Goal: Information Seeking & Learning: Learn about a topic

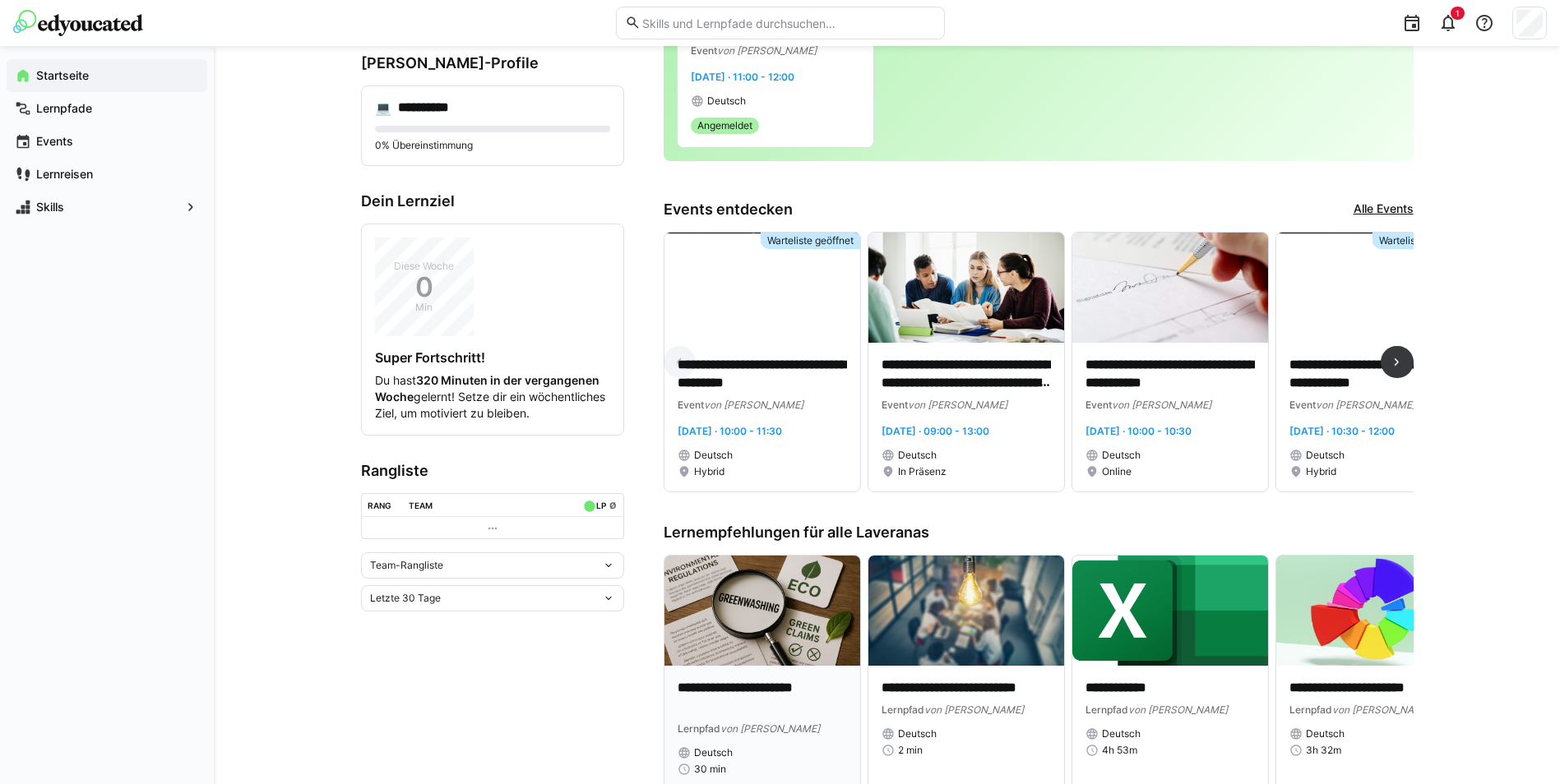
scroll to position [247, 0]
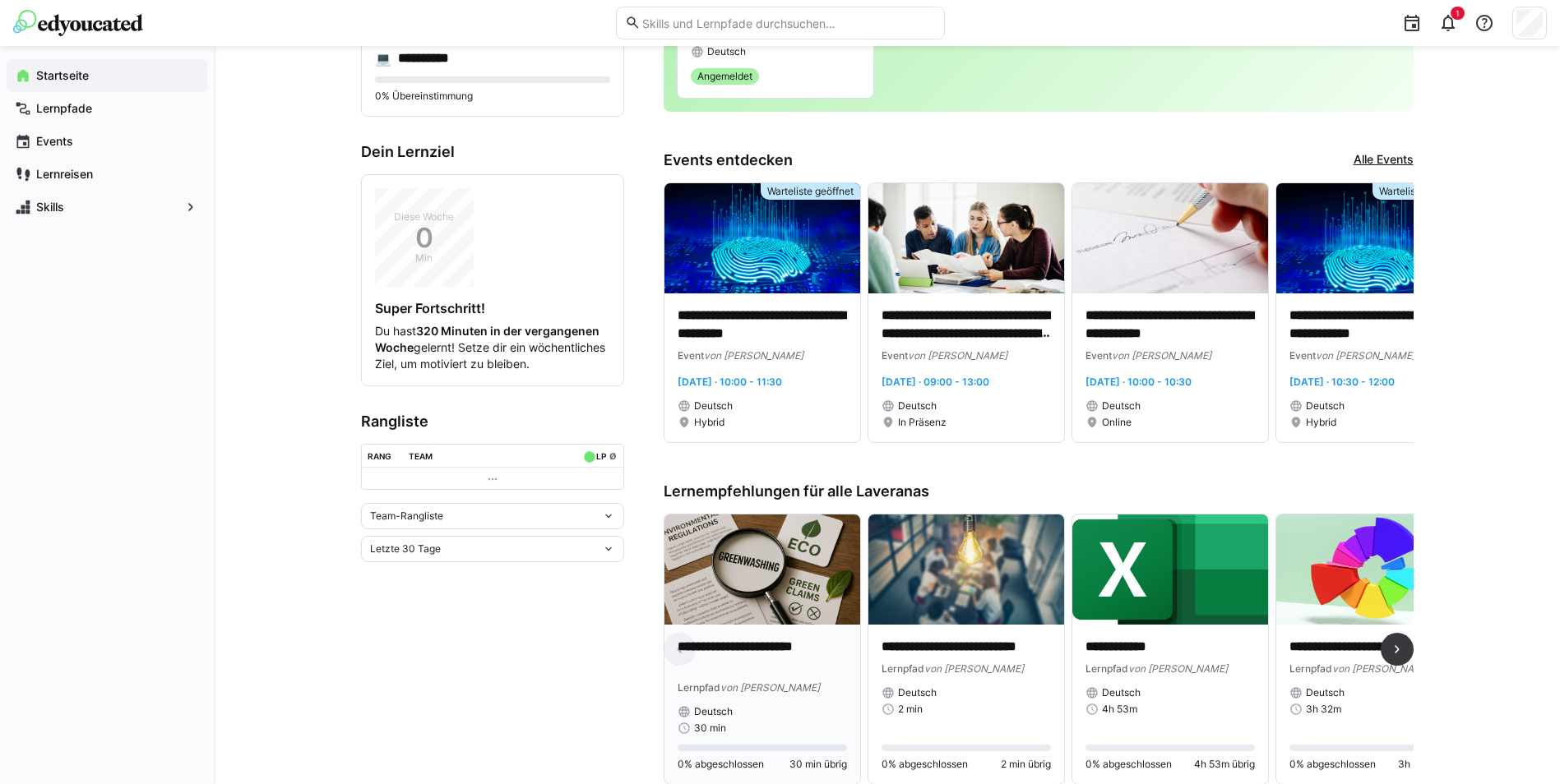
click at [724, 488] on eds-progress at bounding box center [761, 748] width 169 height 7
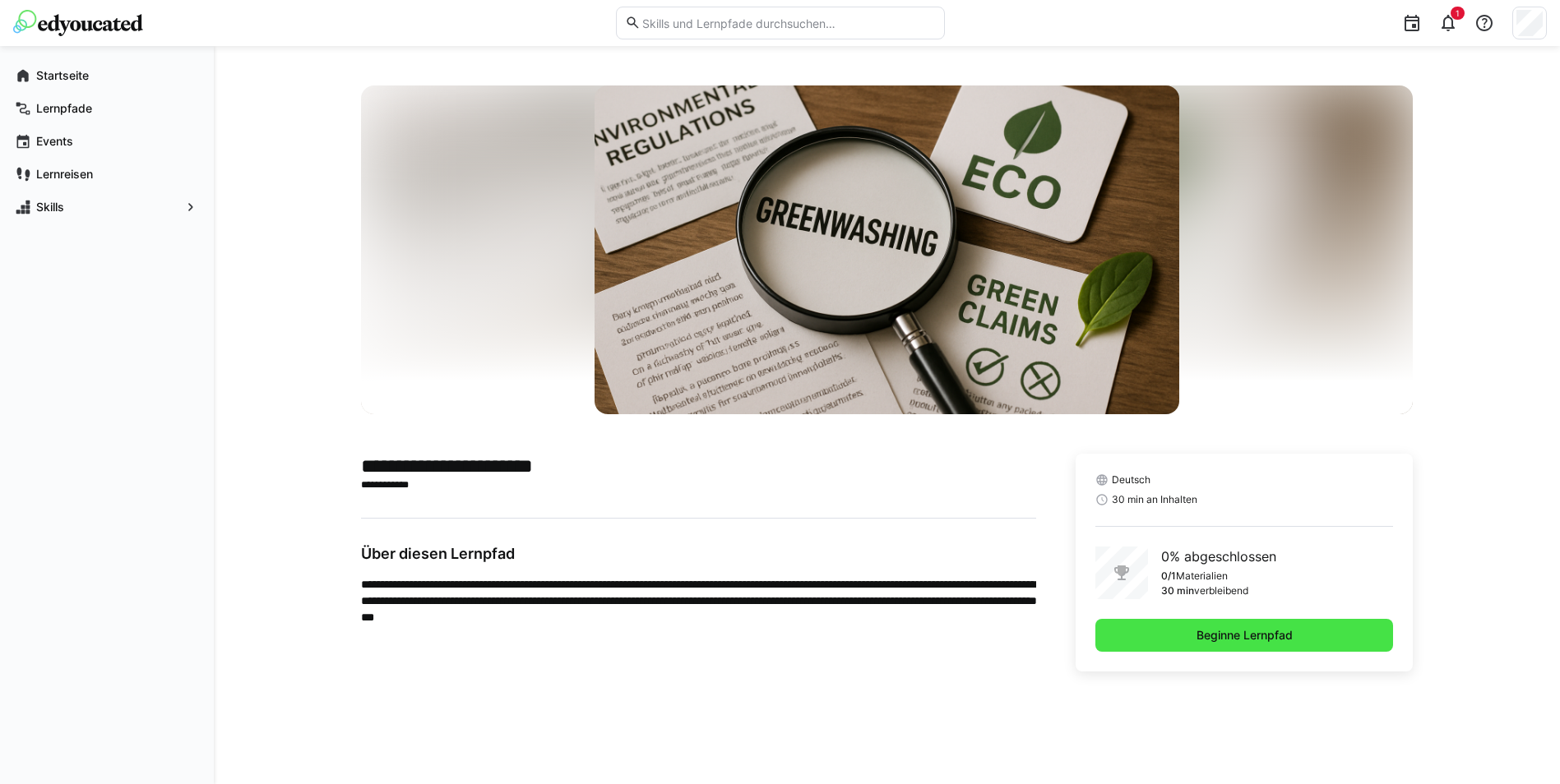
click at [1045, 488] on span "Beginne Lernpfad" at bounding box center [1244, 635] width 298 height 33
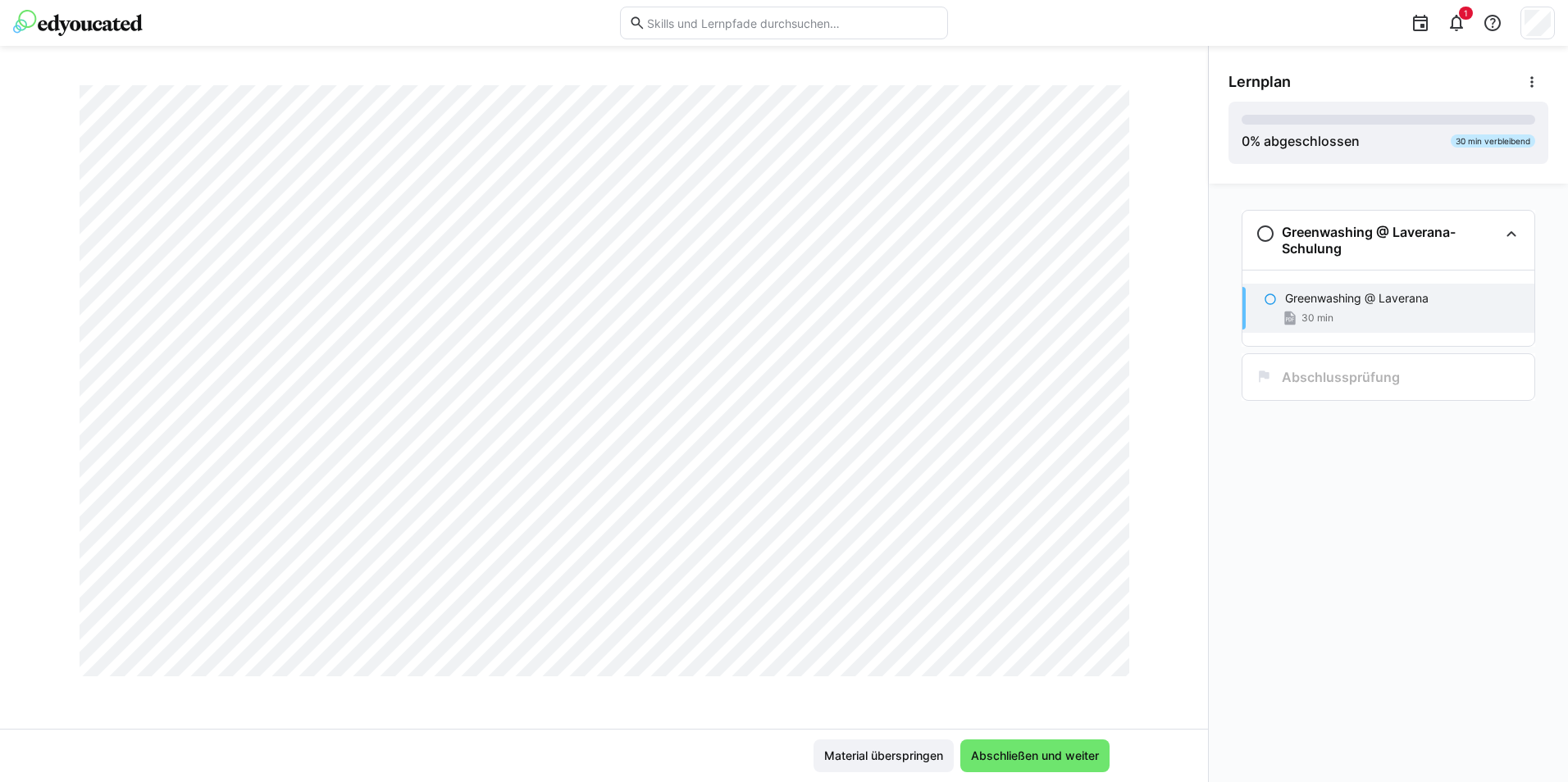
scroll to position [27579, 0]
click at [1042, 486] on span "Abschließen und weiter" at bounding box center [1034, 755] width 133 height 16
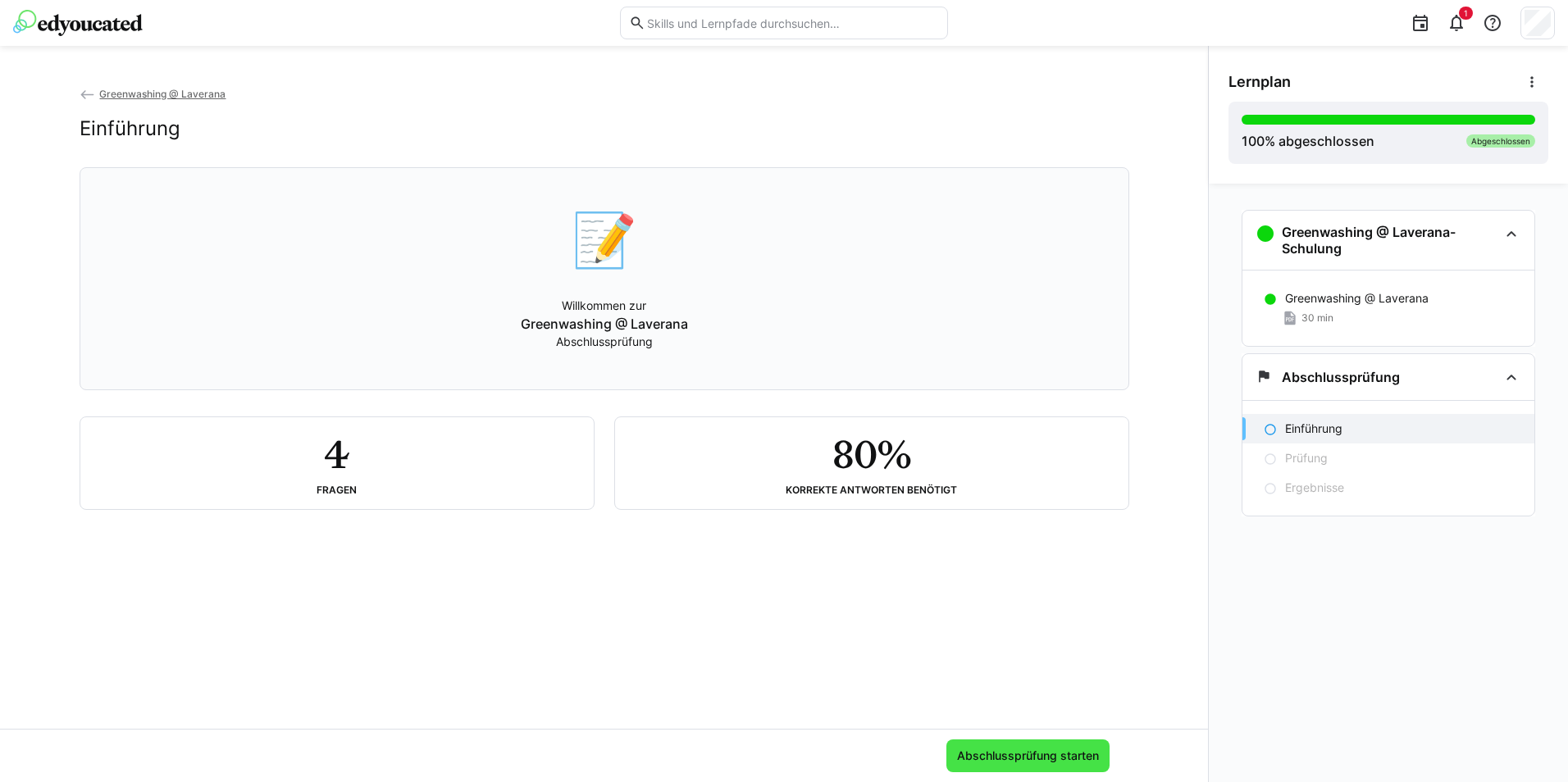
click at [1013, 486] on span "Abschlussprüfung starten" at bounding box center [1028, 755] width 147 height 16
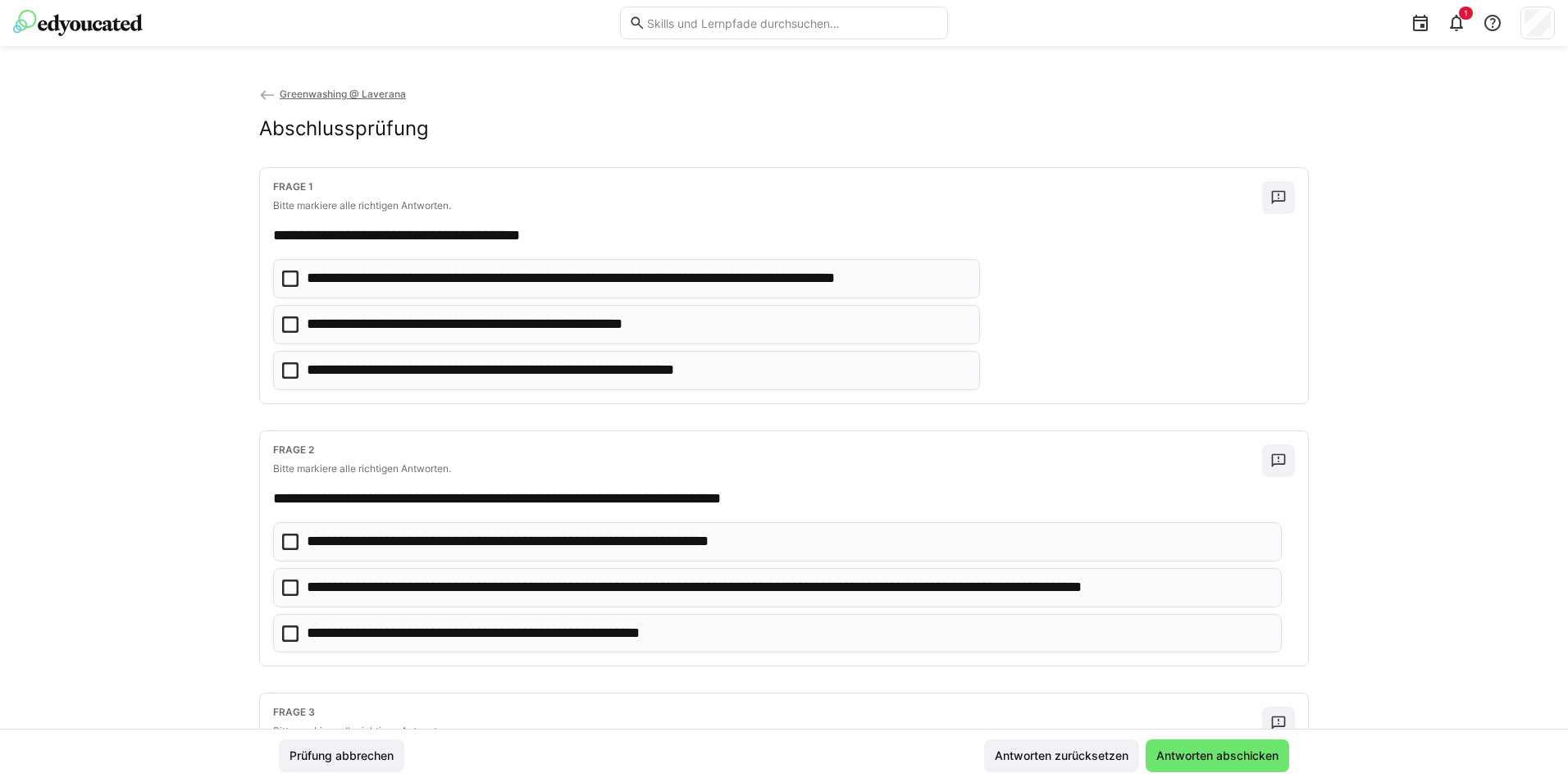
click at [291, 285] on icon at bounding box center [290, 278] width 16 height 16
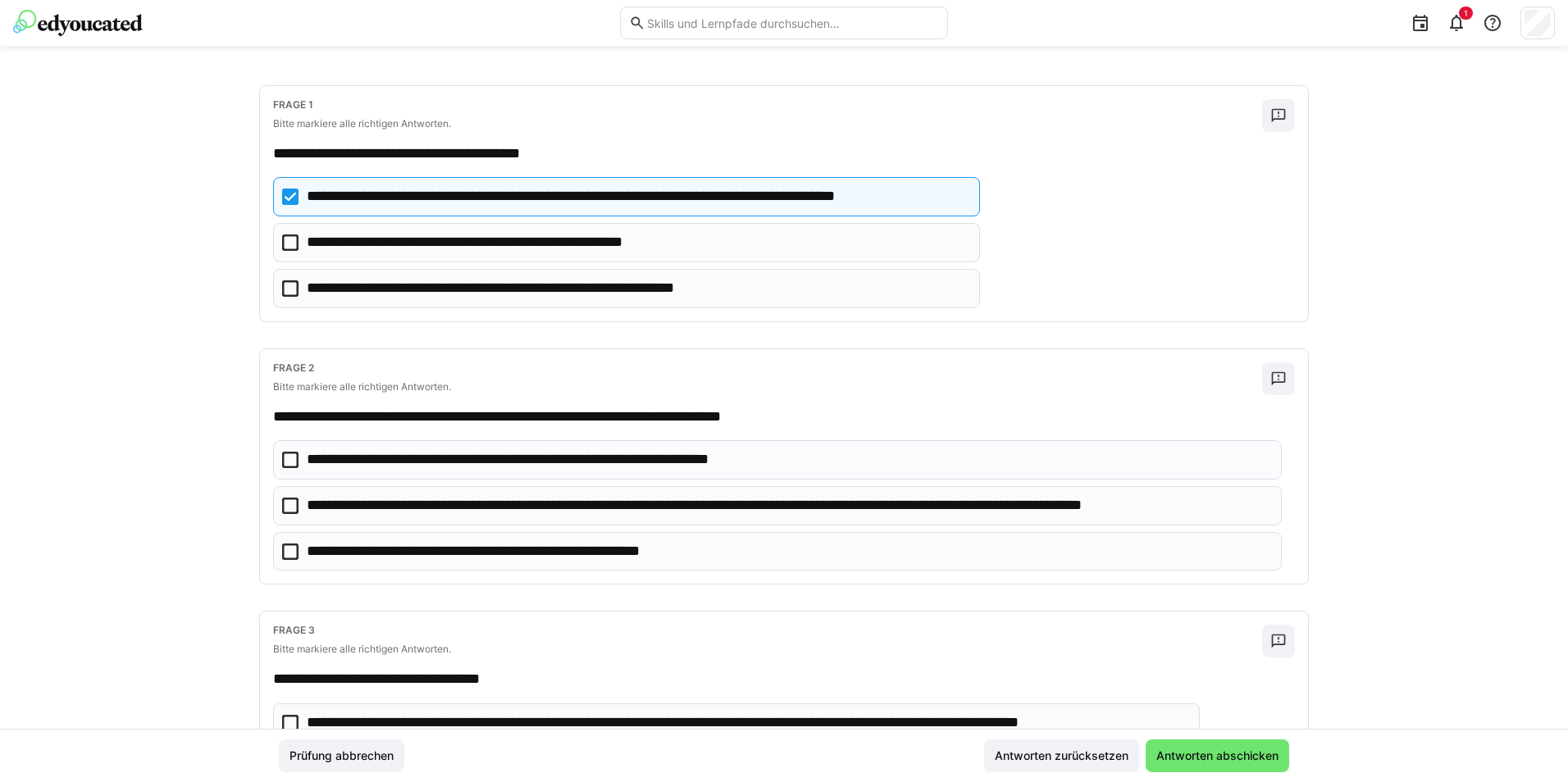
scroll to position [164, 0]
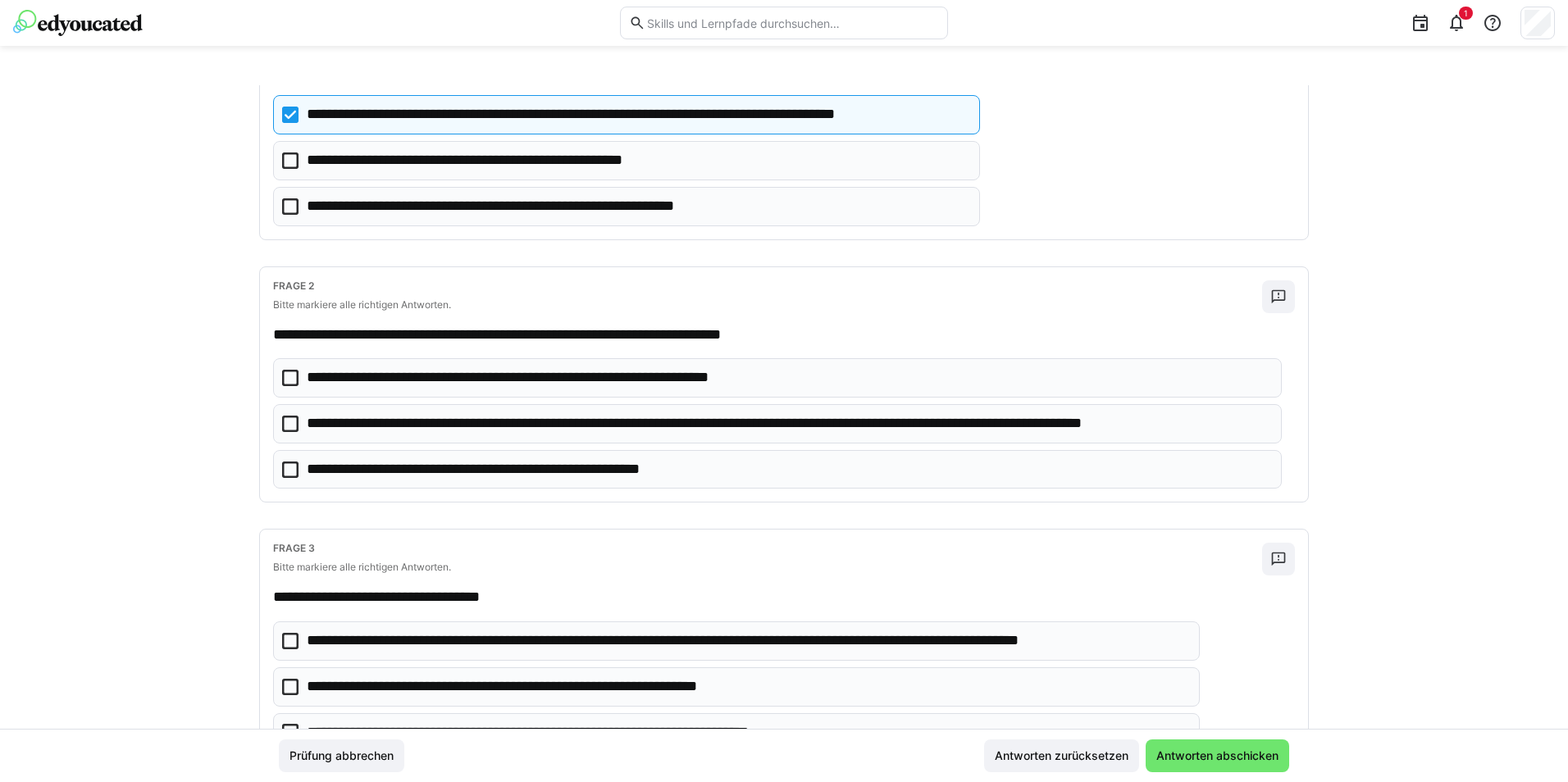
click at [290, 424] on icon at bounding box center [290, 423] width 16 height 16
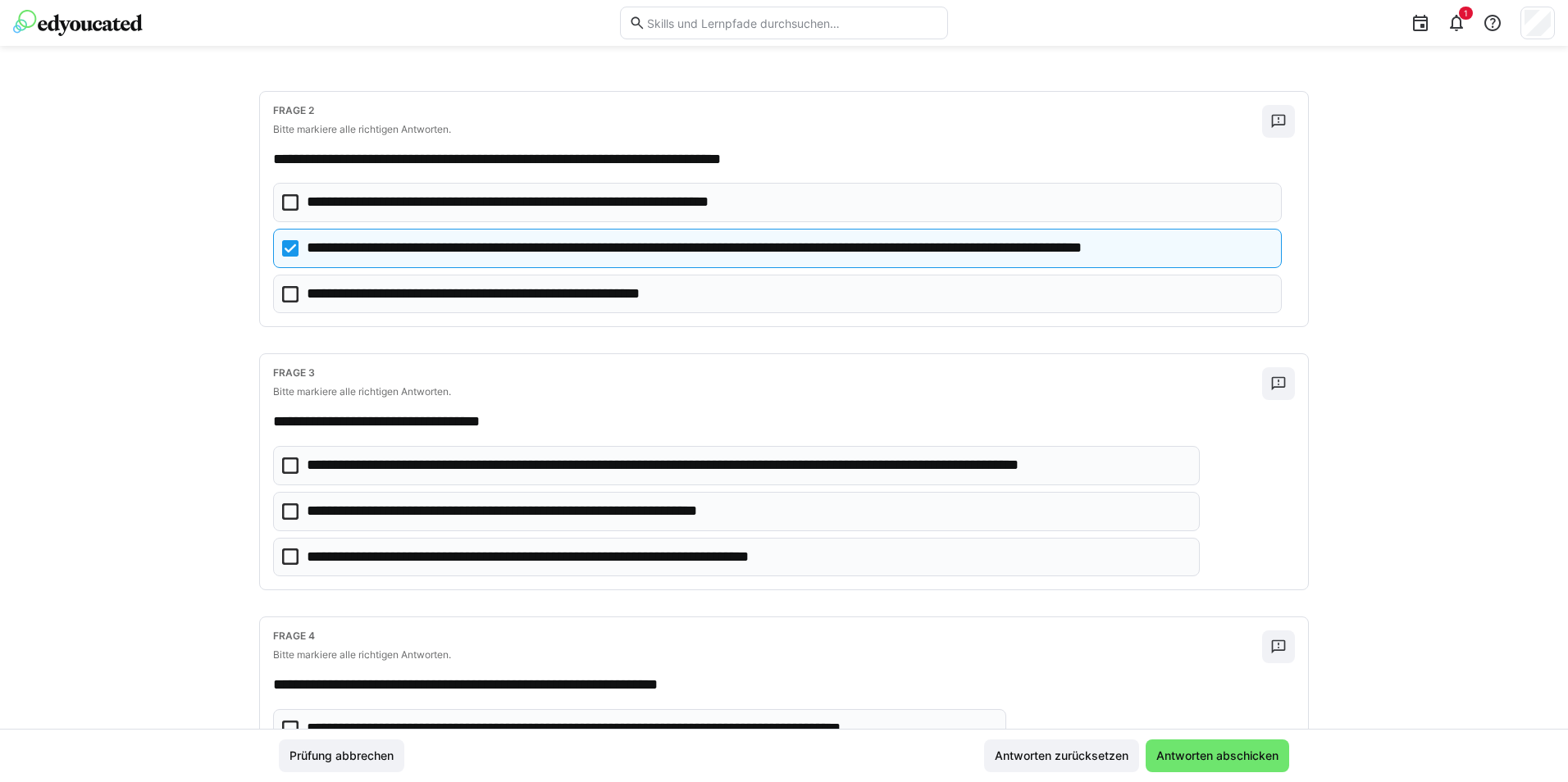
scroll to position [410, 0]
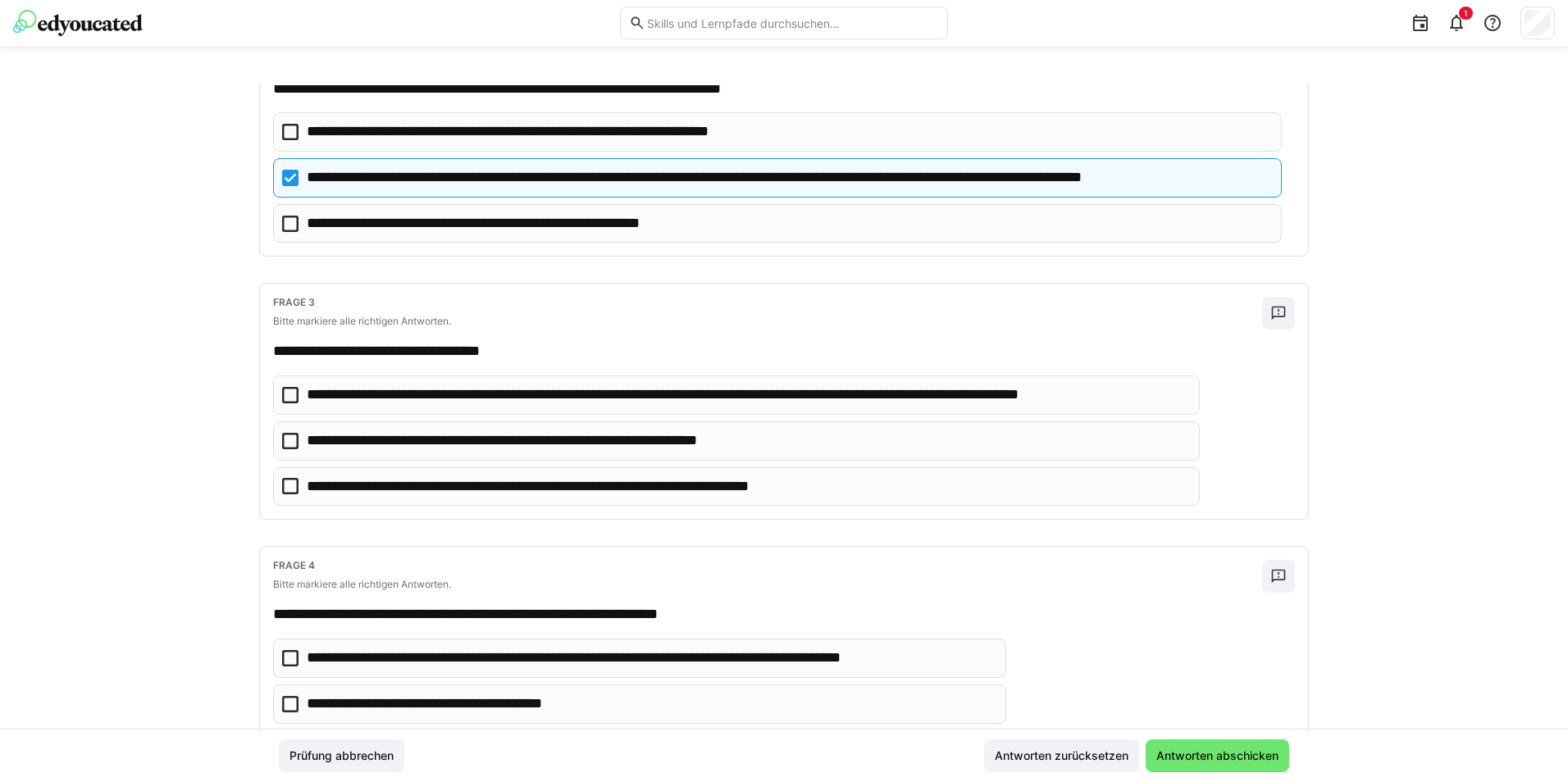
click at [294, 394] on icon at bounding box center [290, 395] width 16 height 16
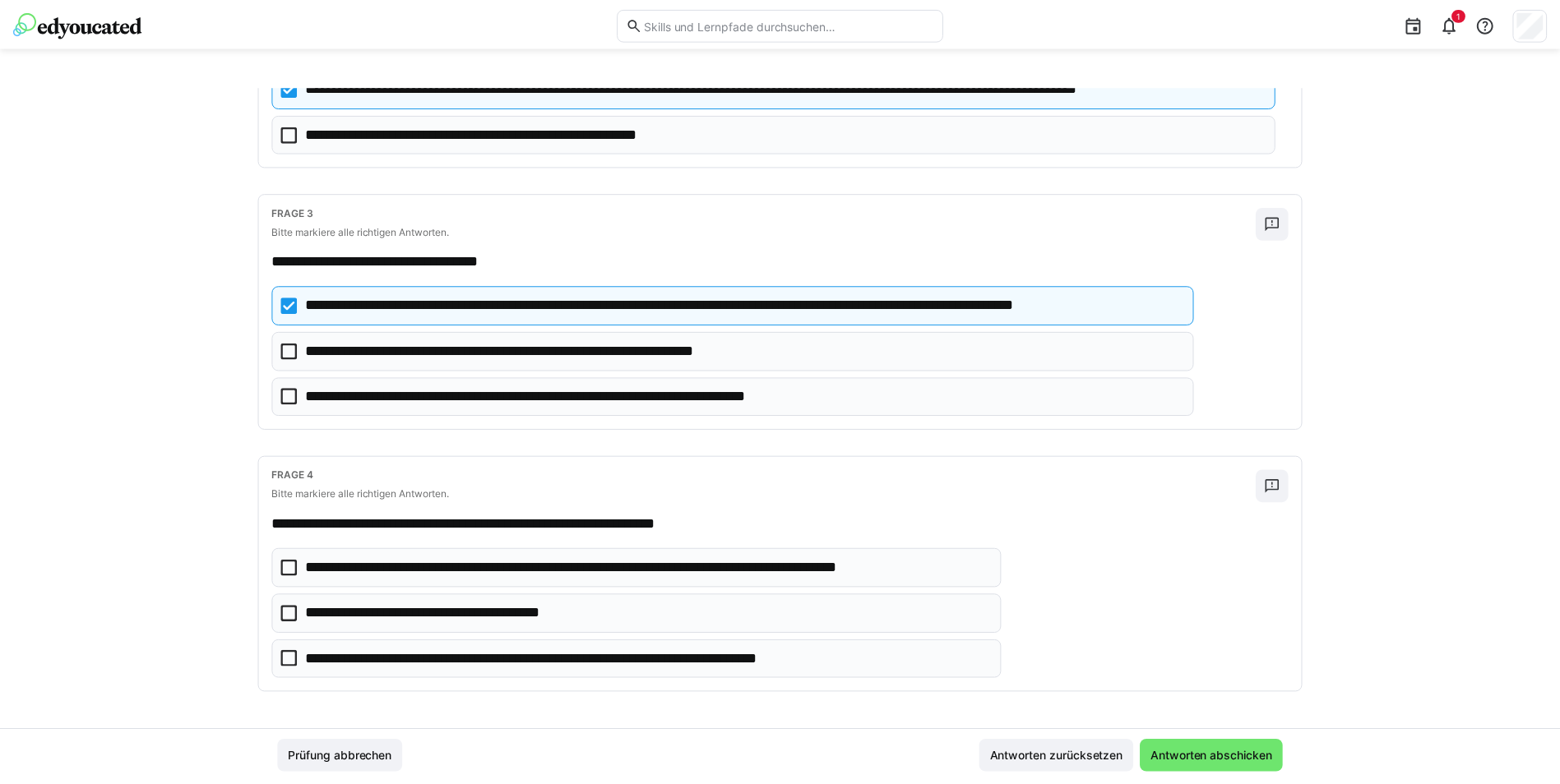
scroll to position [505, 0]
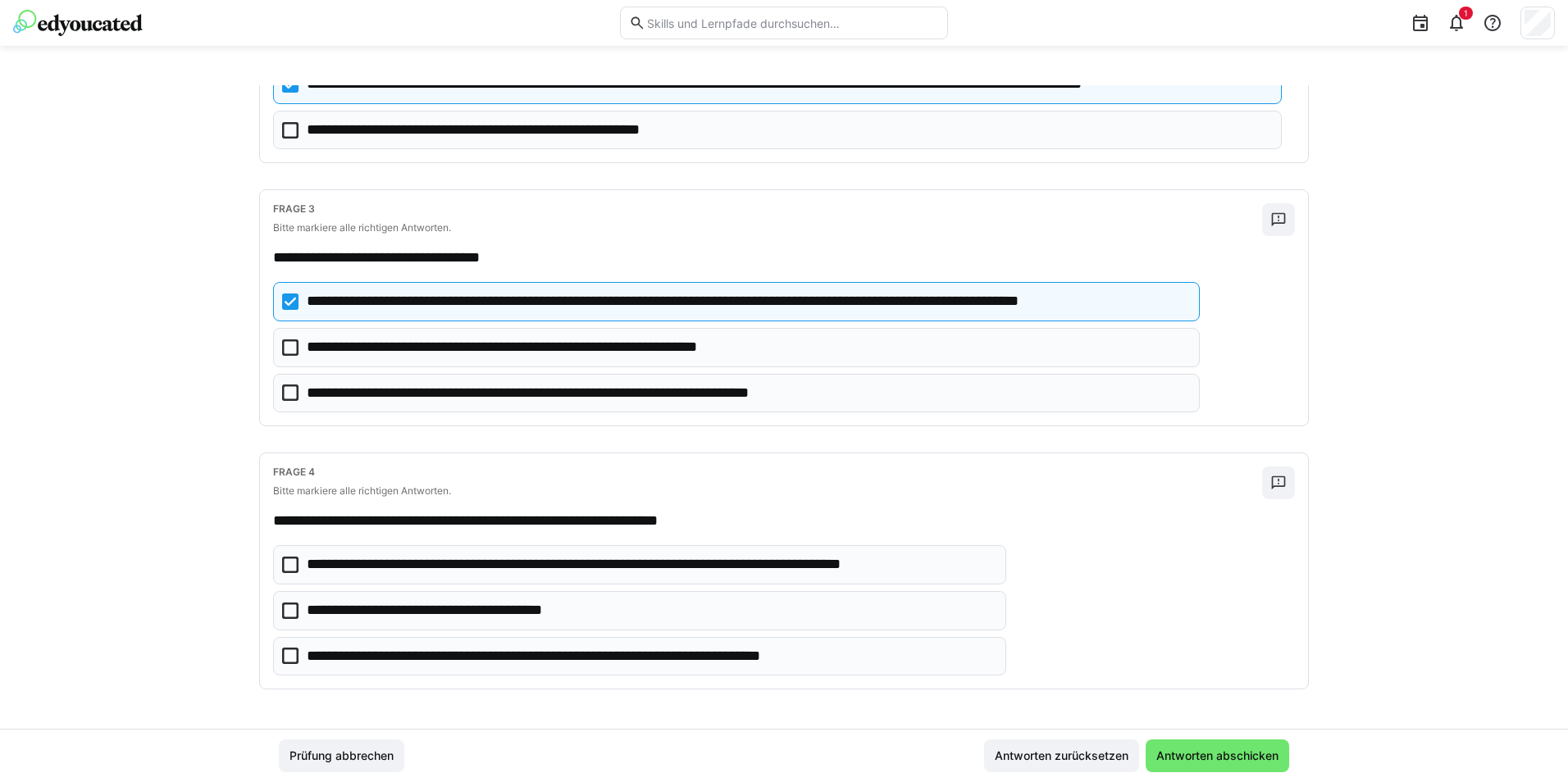
click at [287, 486] on icon at bounding box center [290, 565] width 16 height 16
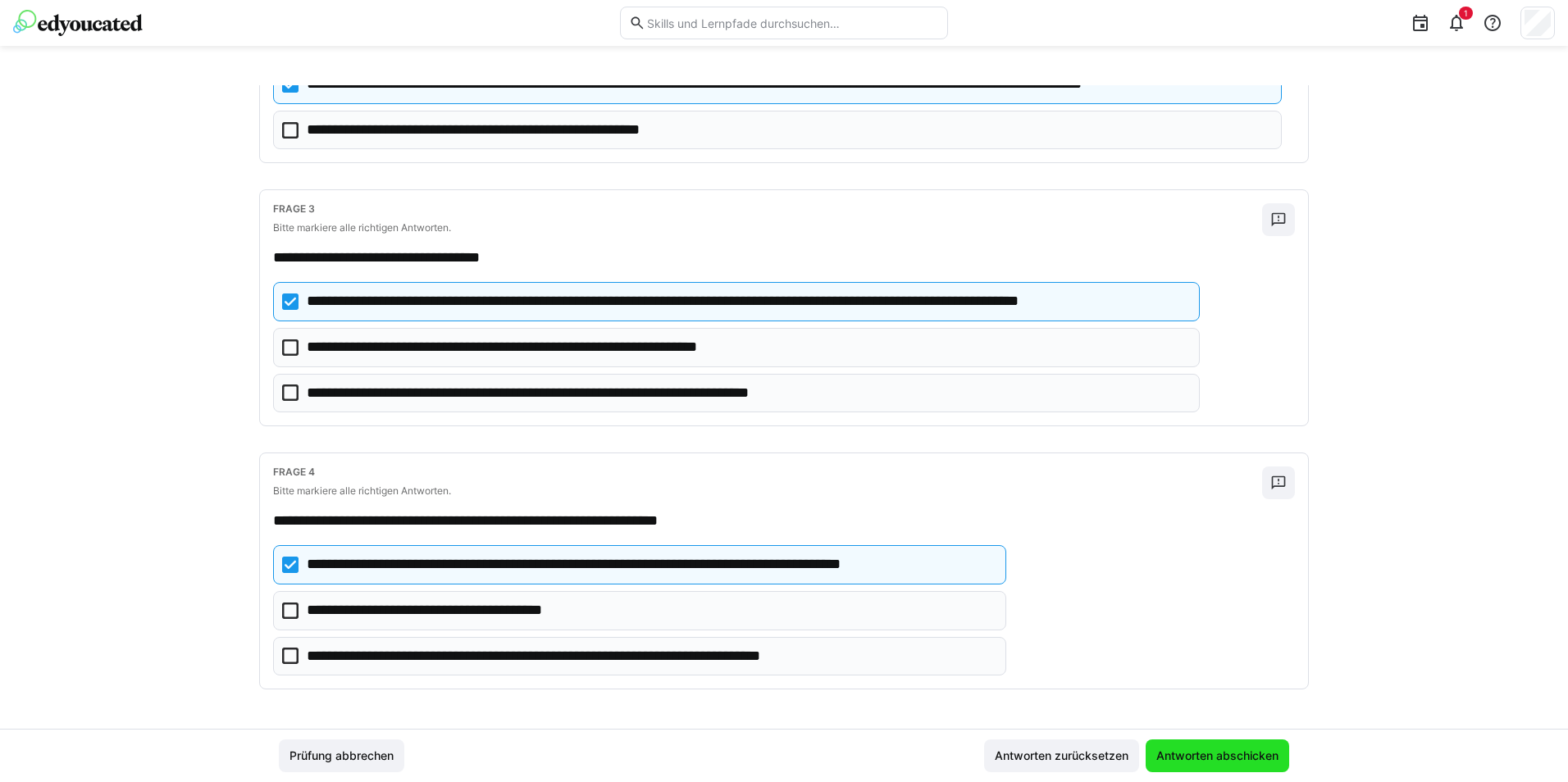
click at [1042, 486] on span "Antworten abschicken" at bounding box center [1217, 755] width 127 height 16
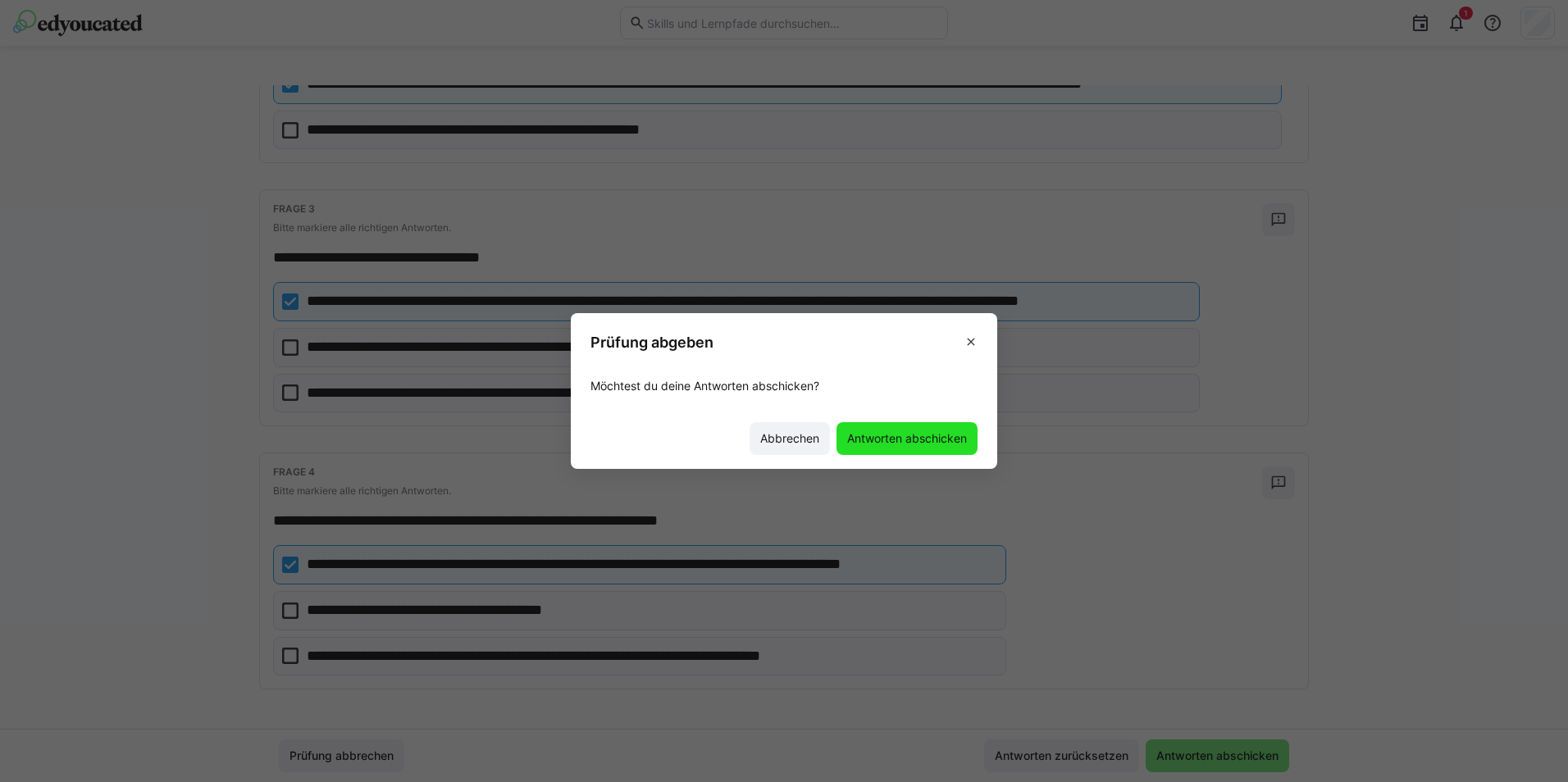
click at [916, 447] on span "Antworten abschicken" at bounding box center [907, 439] width 141 height 32
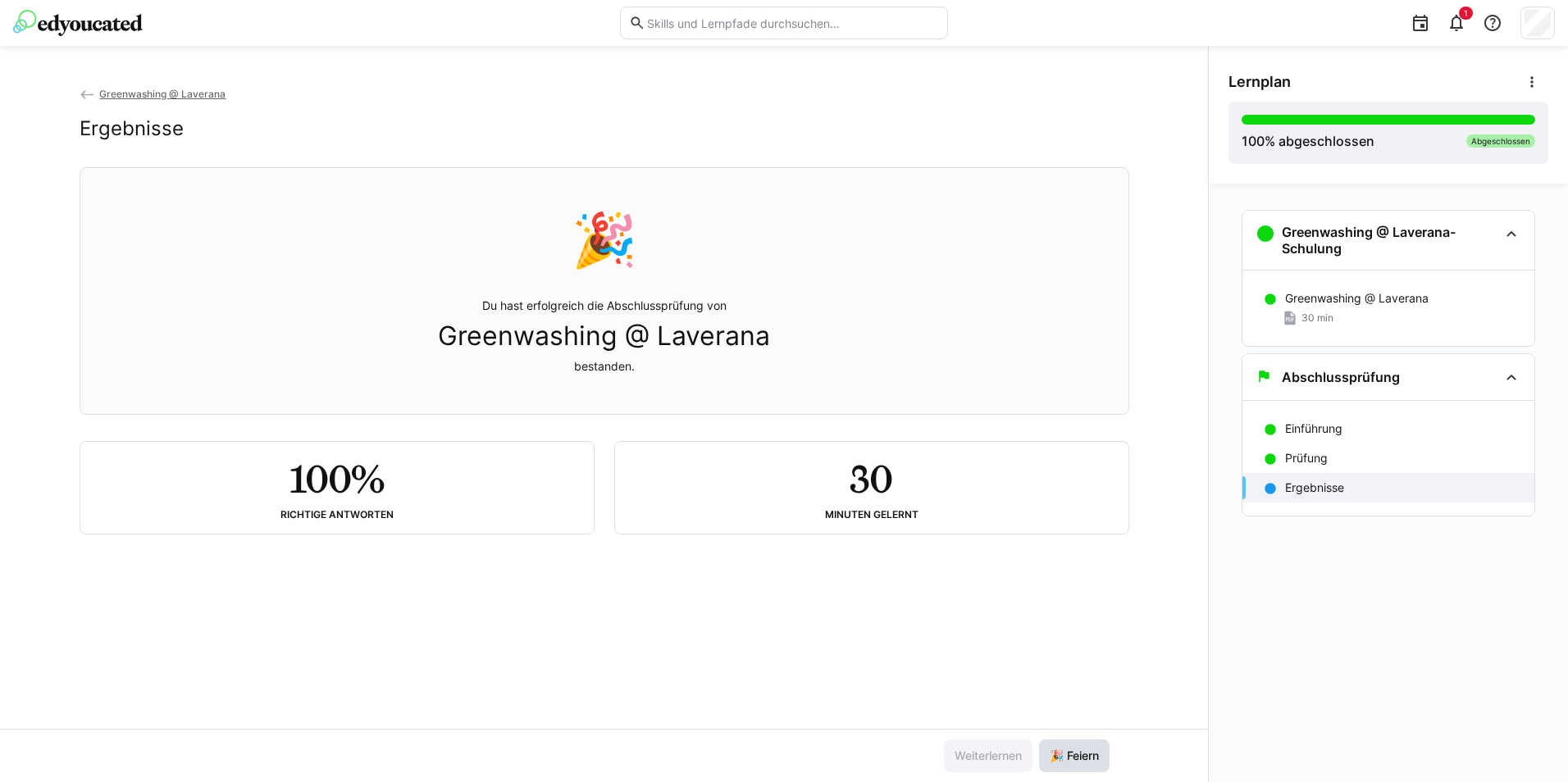
click at [1042, 486] on span "🎉 Feiern" at bounding box center [1074, 755] width 54 height 16
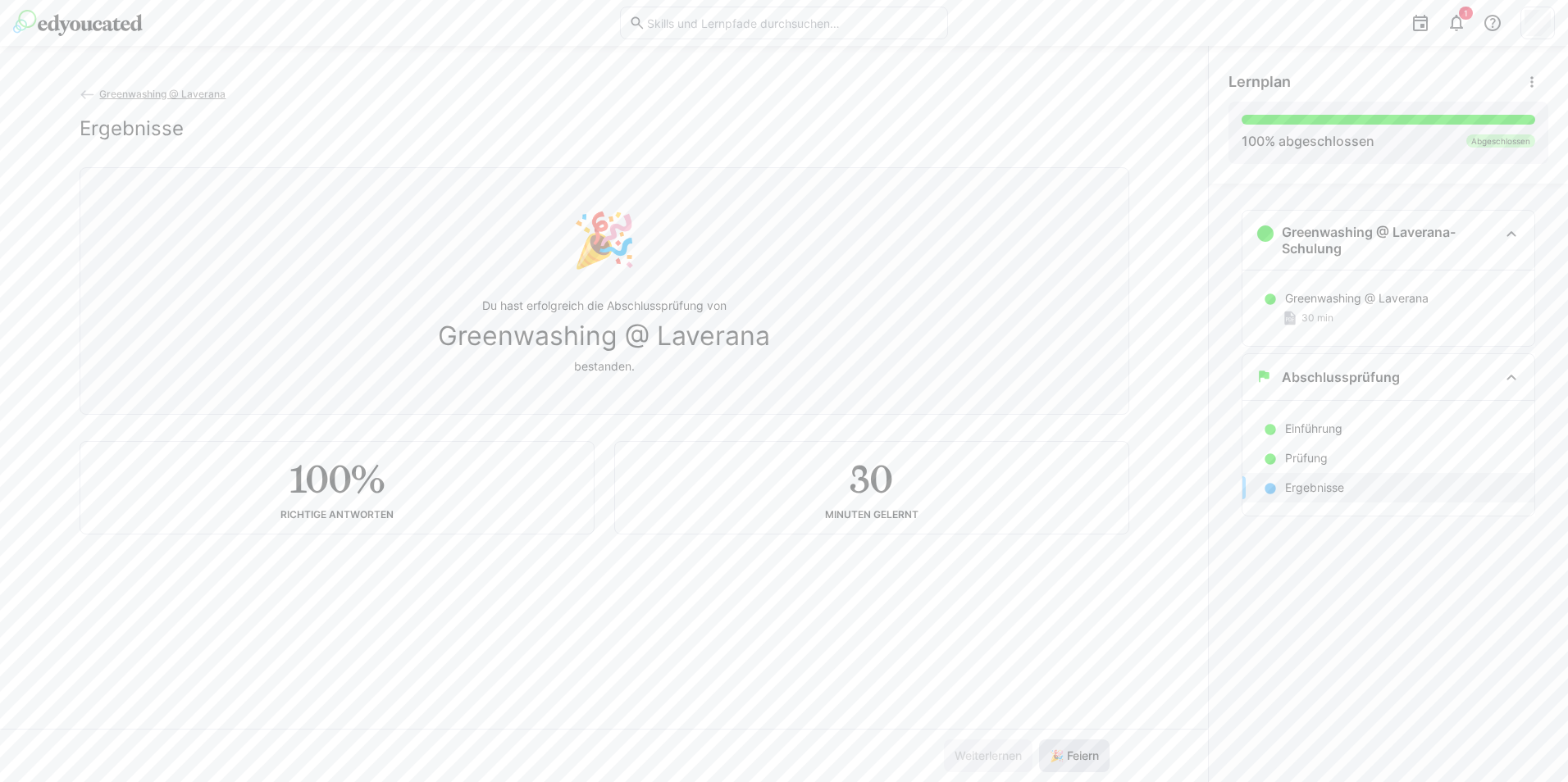
click at [1042, 486] on span "🎉 Feiern" at bounding box center [1074, 755] width 54 height 16
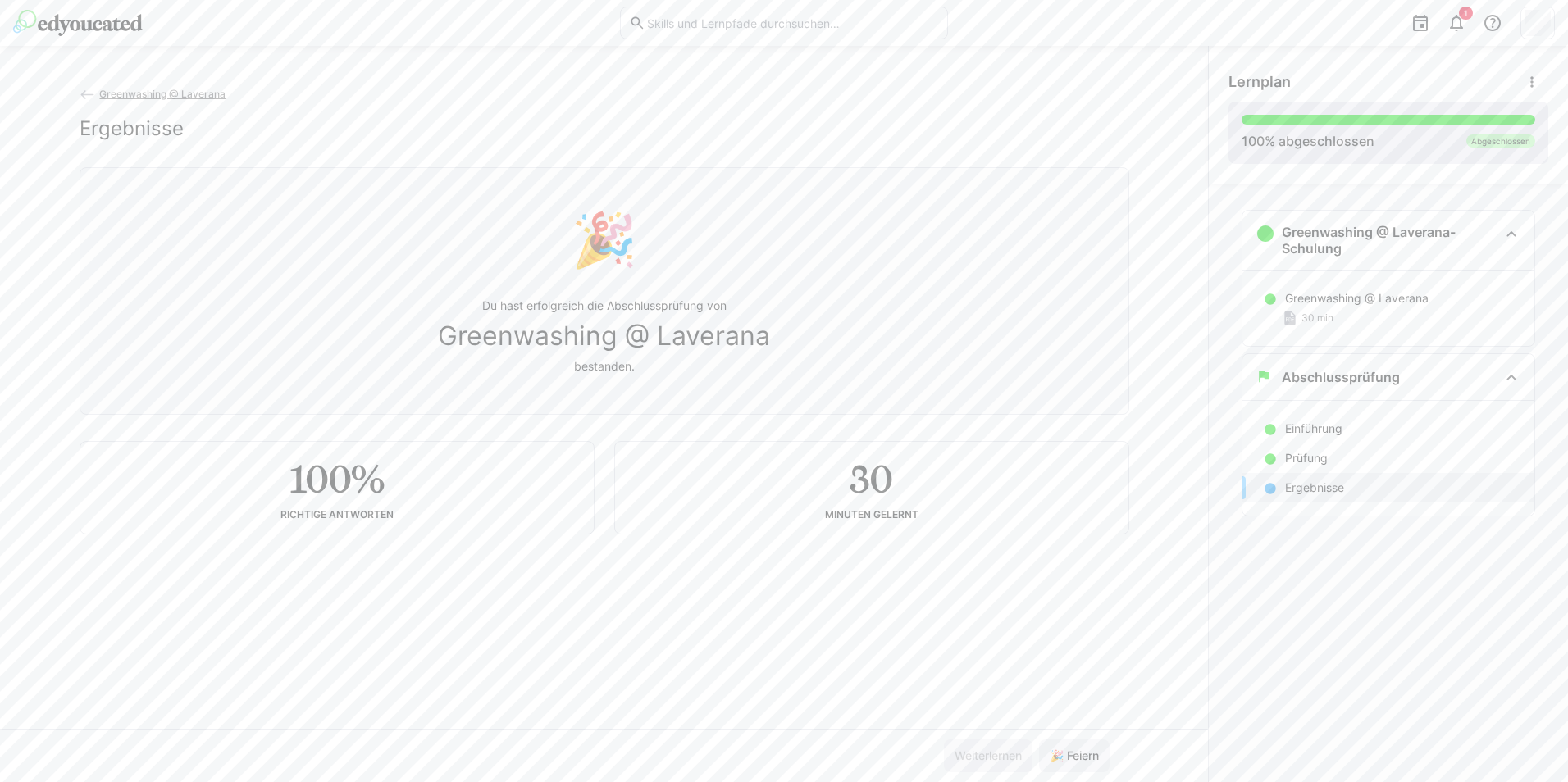
click at [1042, 120] on div at bounding box center [1389, 119] width 294 height 10
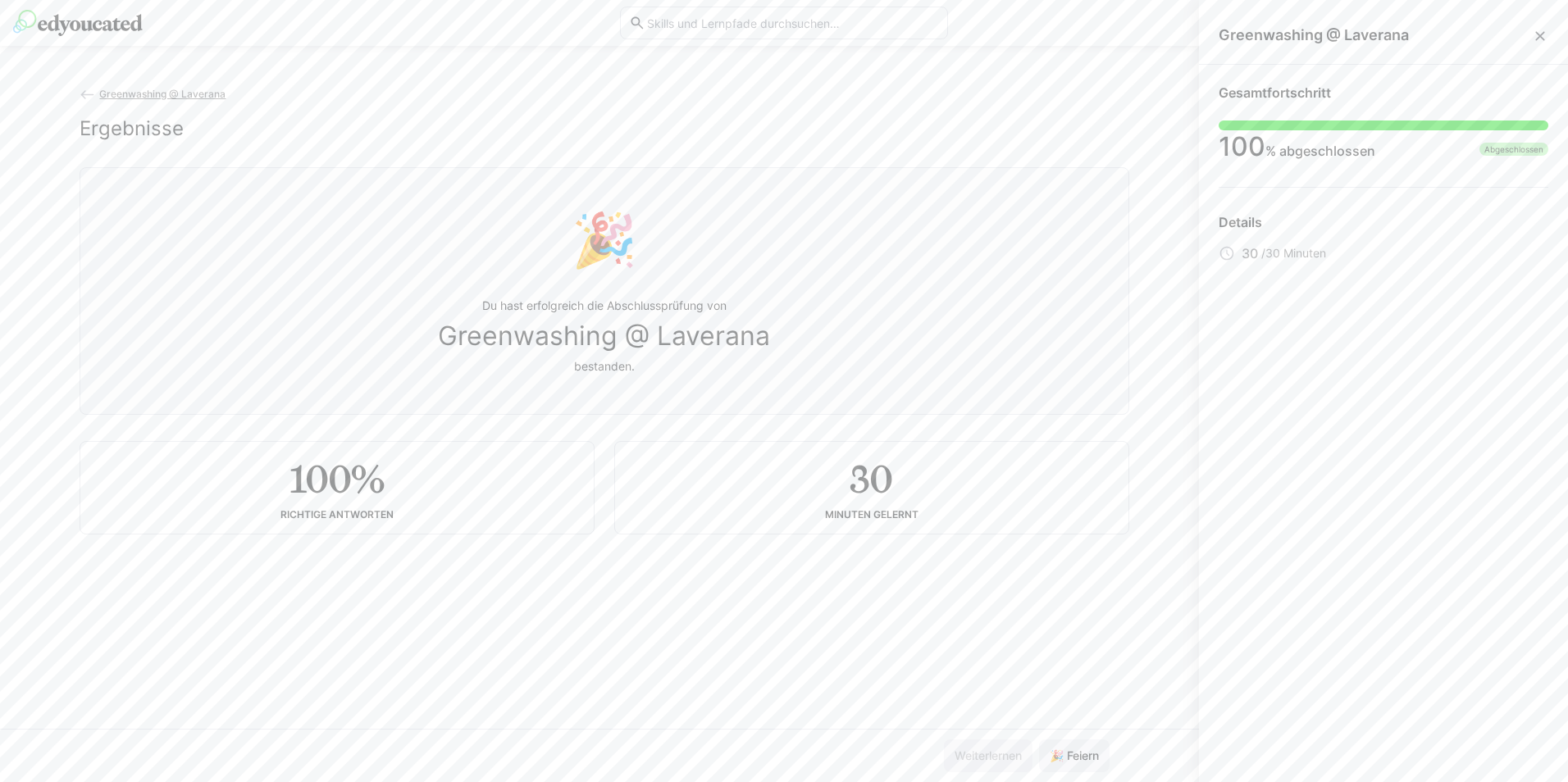
click at [1042, 114] on div "Greenwashing @ Laverana Ergebnisse 🎉 Du hast erfolgreich die Abschlussprüfung v…" at bounding box center [604, 406] width 1207 height 644
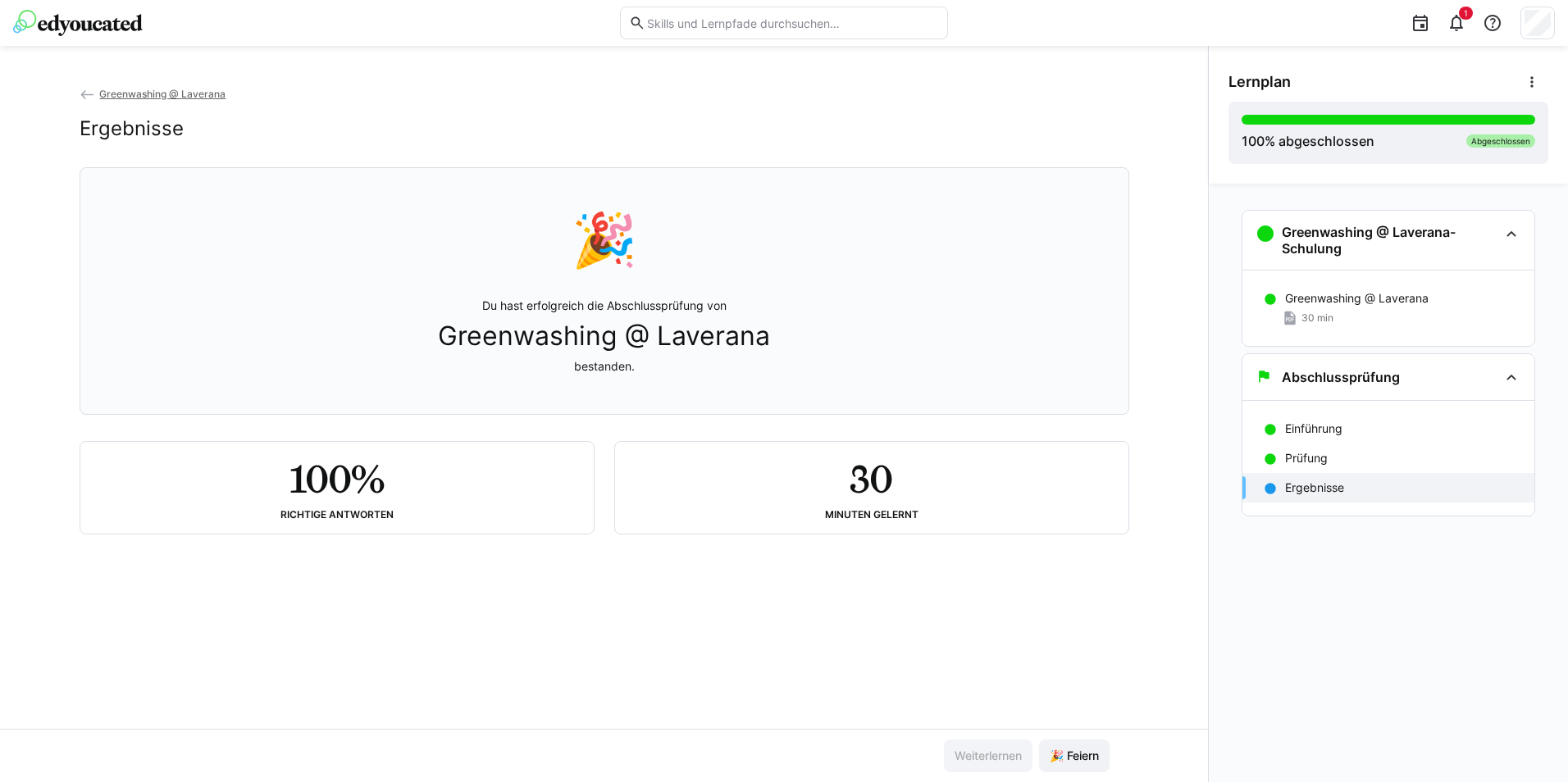
click at [121, 92] on span "Greenwashing @ Laverana" at bounding box center [162, 93] width 126 height 12
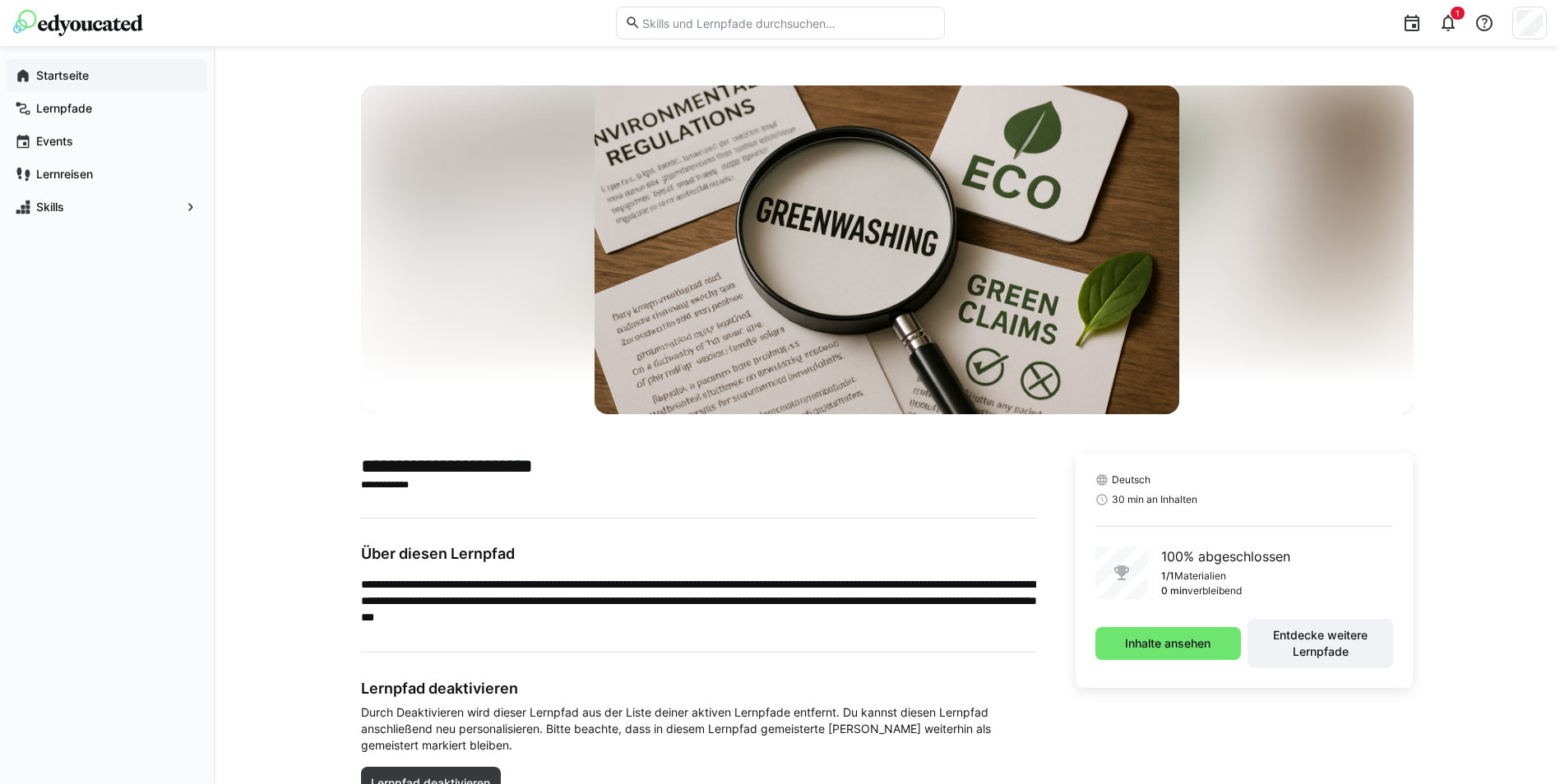
click at [0, 0] on app-navigation-label "Startseite" at bounding box center [0, 0] width 0 height 0
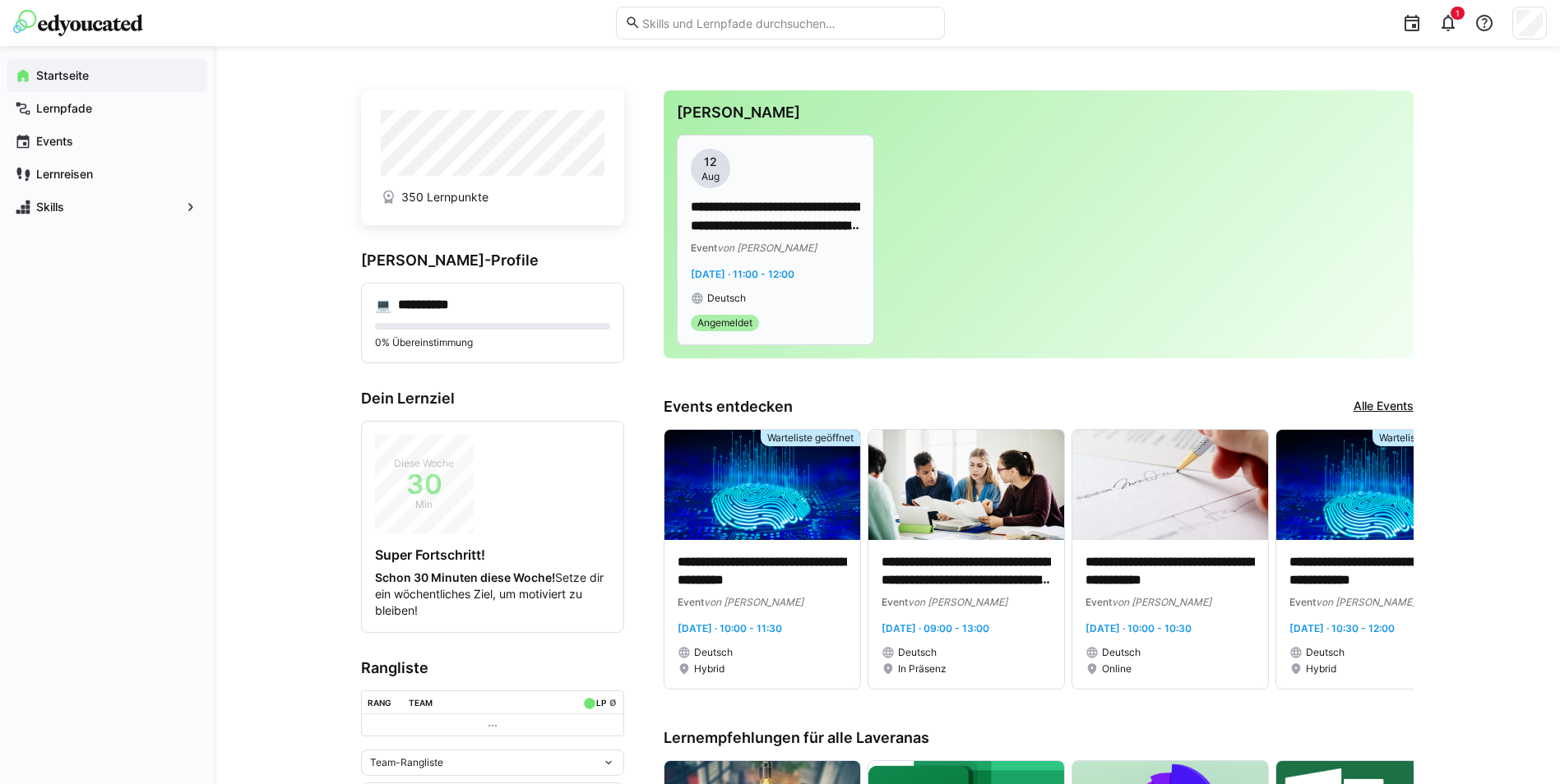
click at [799, 227] on p "**********" at bounding box center [775, 217] width 169 height 38
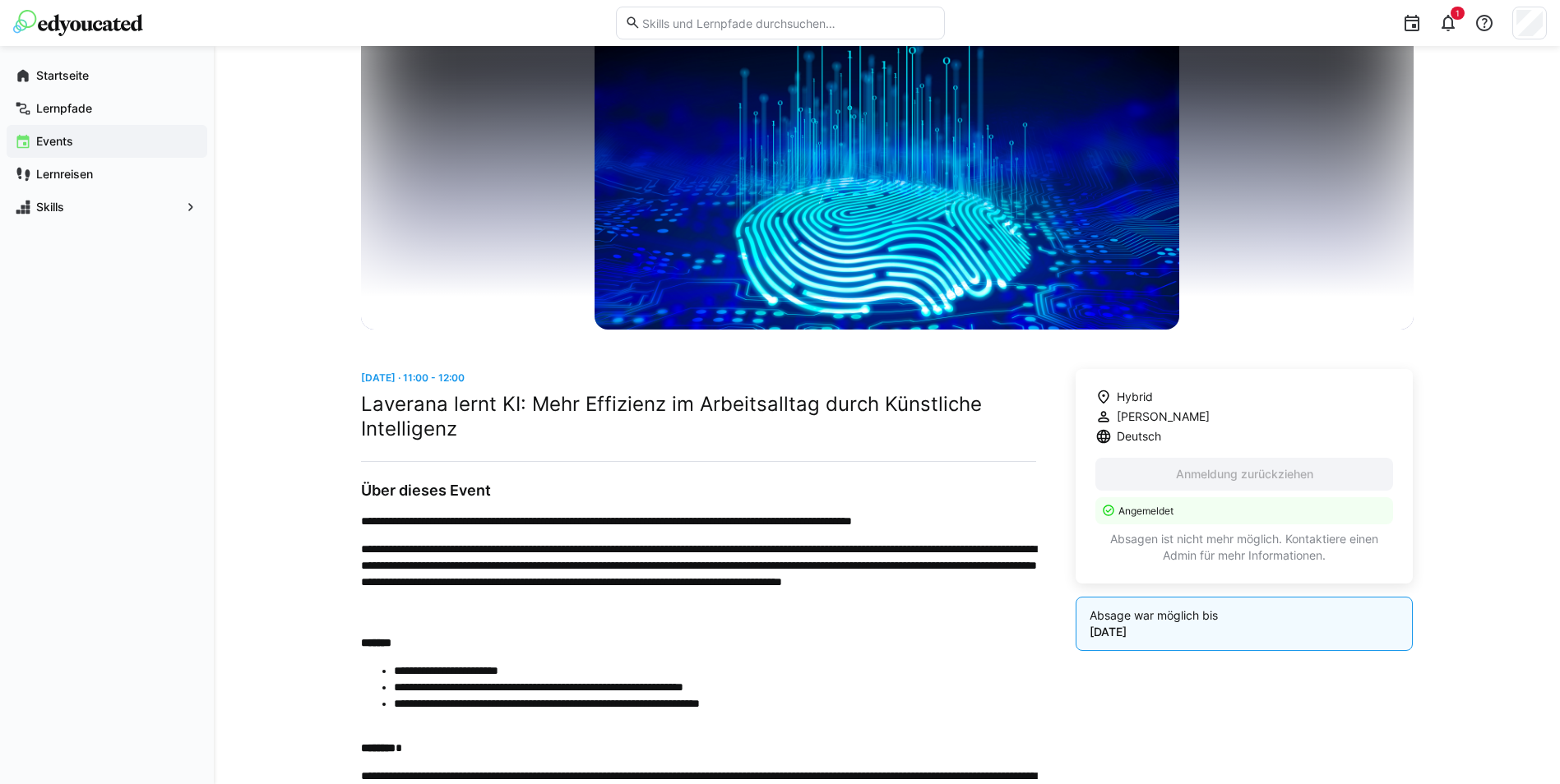
scroll to position [82, 0]
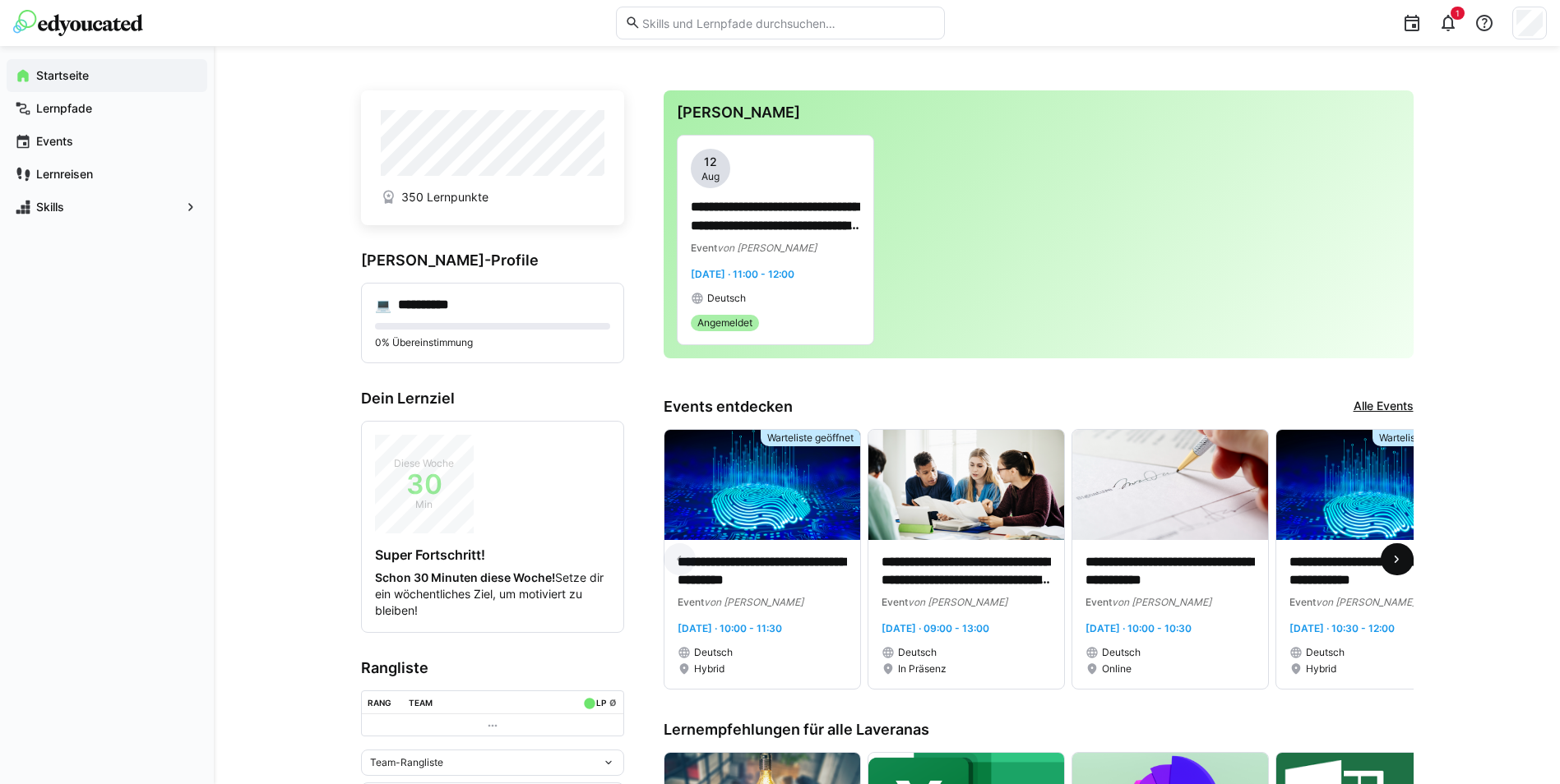
click at [1045, 488] on eds-icon at bounding box center [1396, 559] width 16 height 16
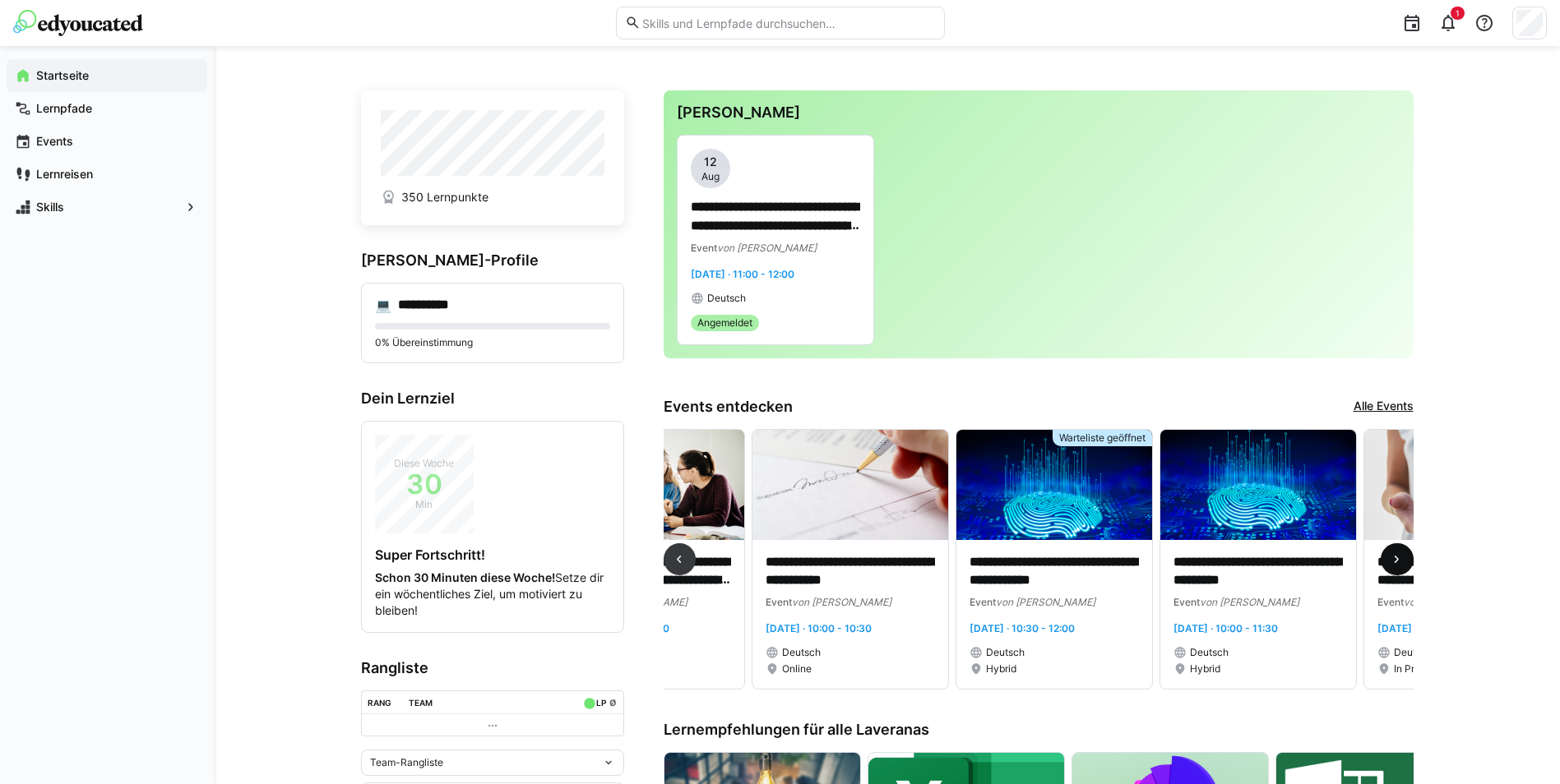
scroll to position [0, 612]
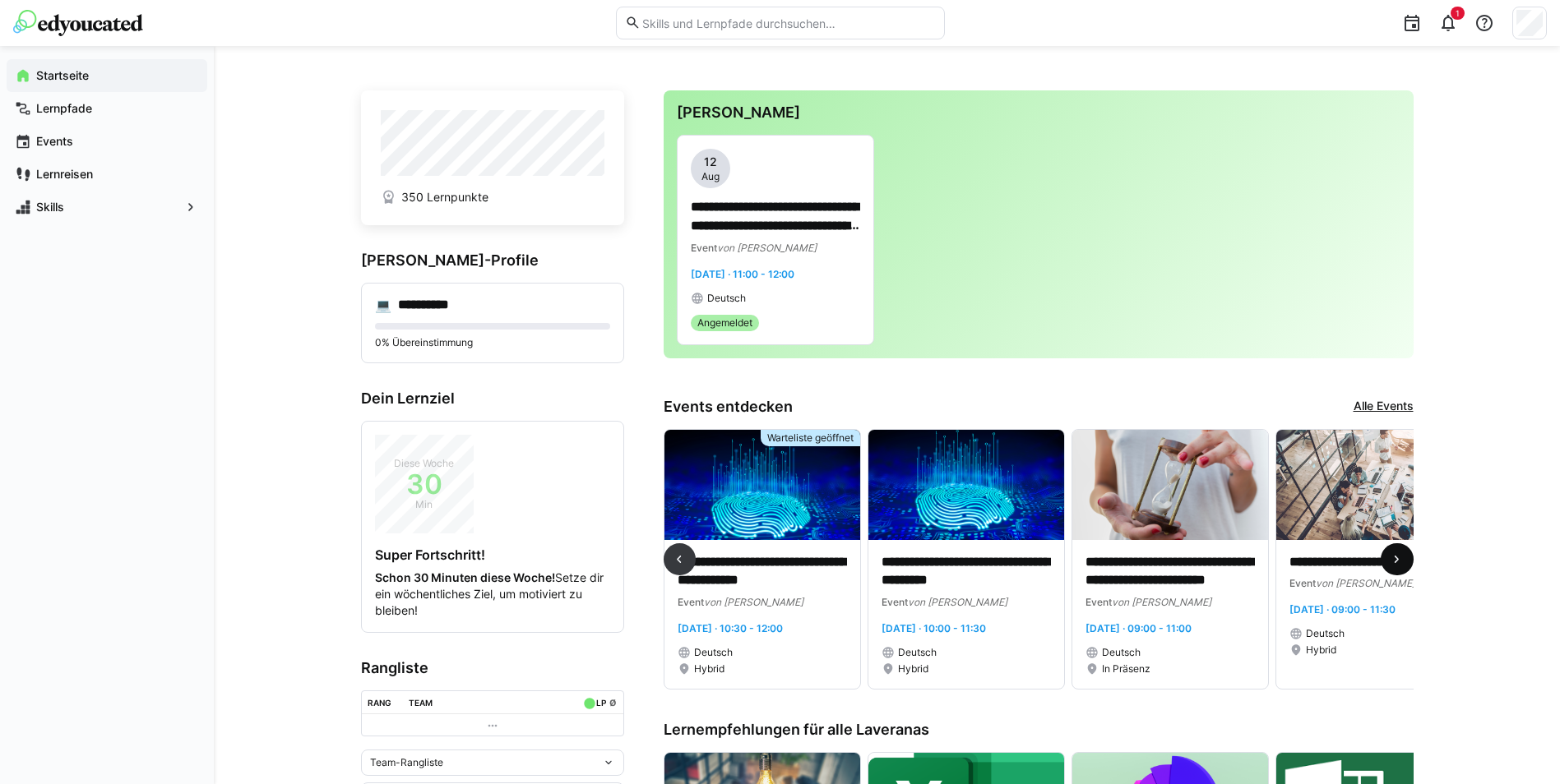
click at [1045, 488] on eds-icon at bounding box center [1396, 559] width 16 height 16
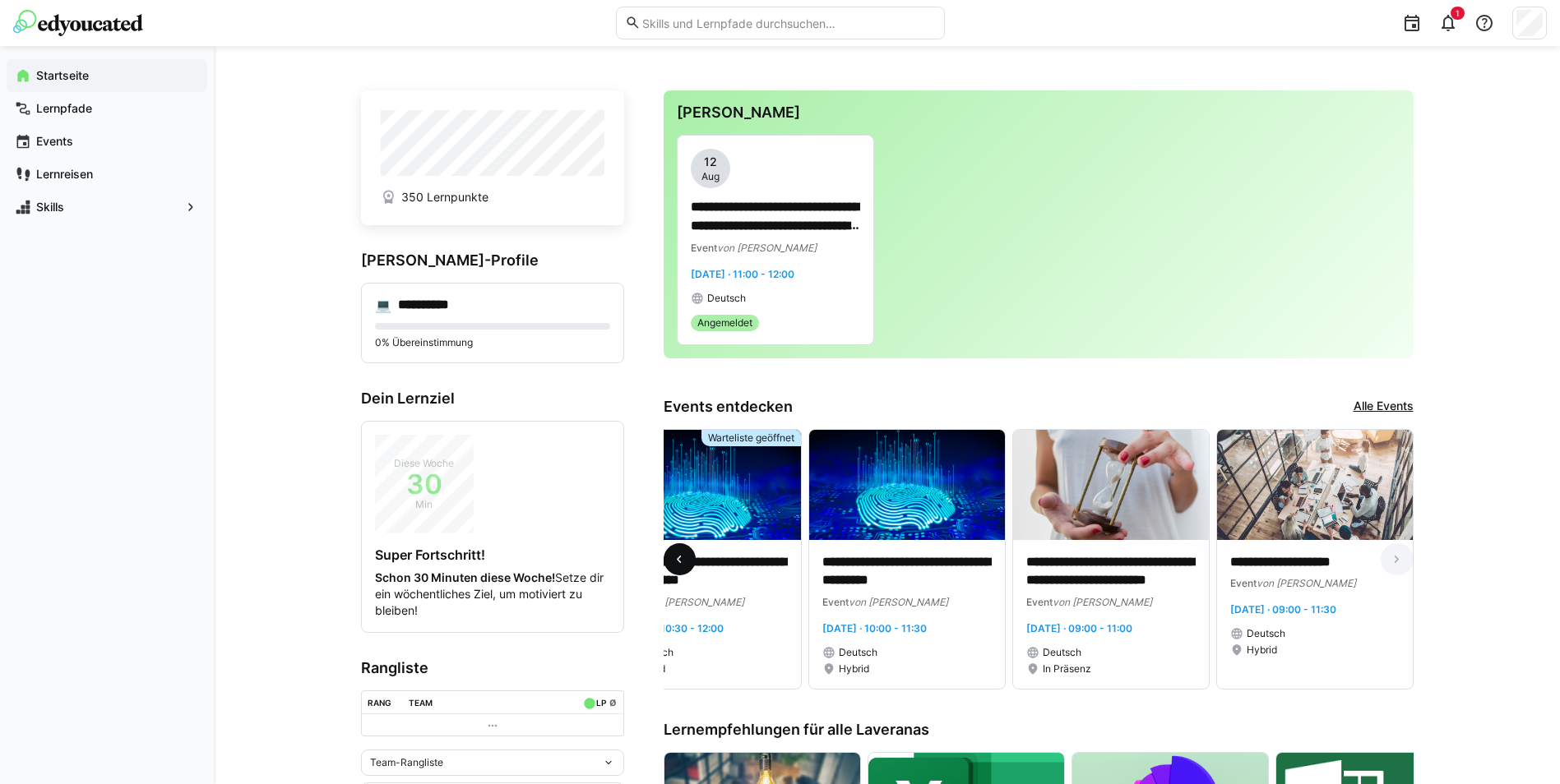
click at [686, 488] on eds-icon at bounding box center [679, 559] width 16 height 16
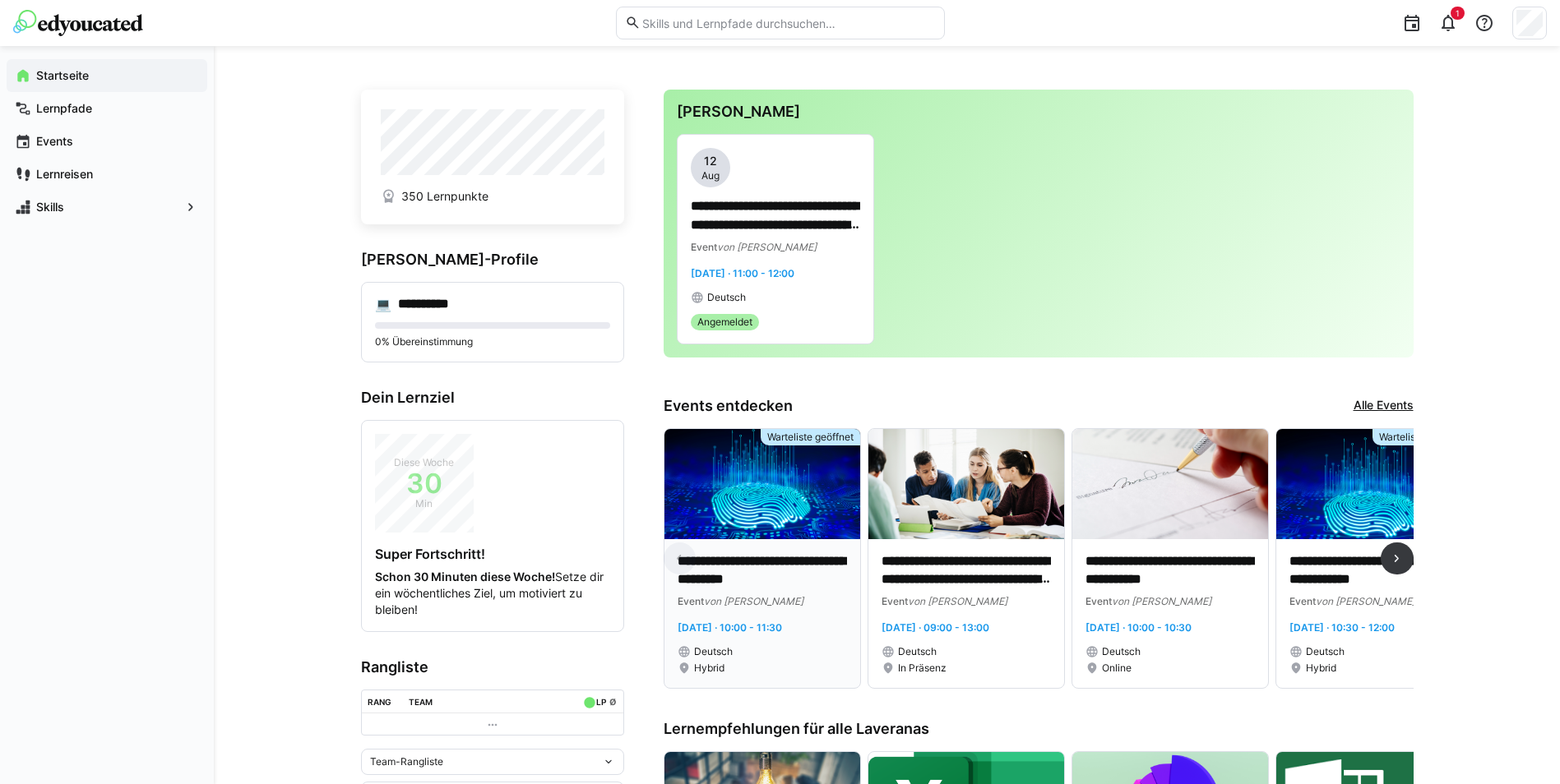
scroll to position [0, 0]
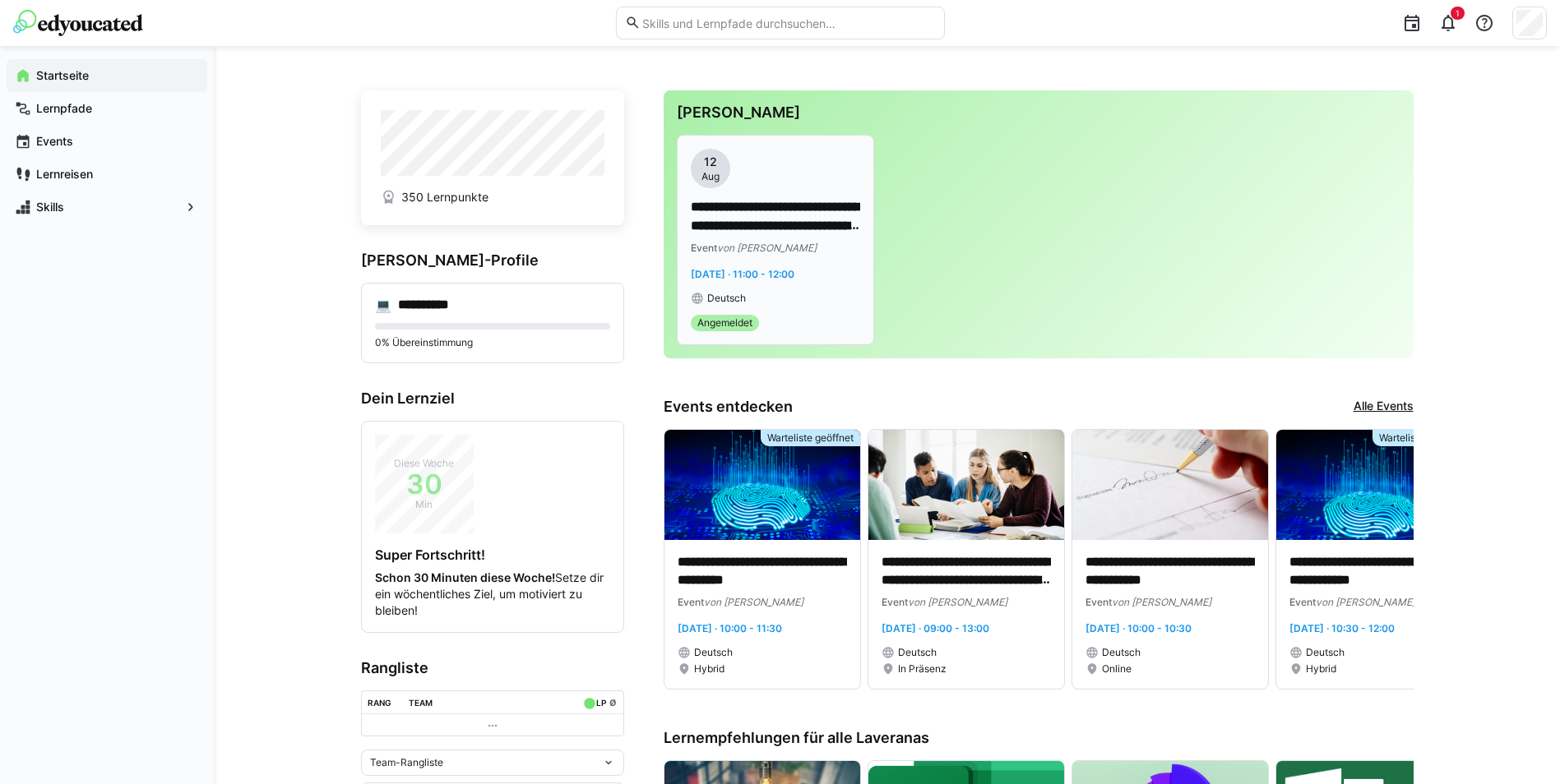
click at [792, 192] on div "**********" at bounding box center [775, 227] width 169 height 156
